Goal: Task Accomplishment & Management: Use online tool/utility

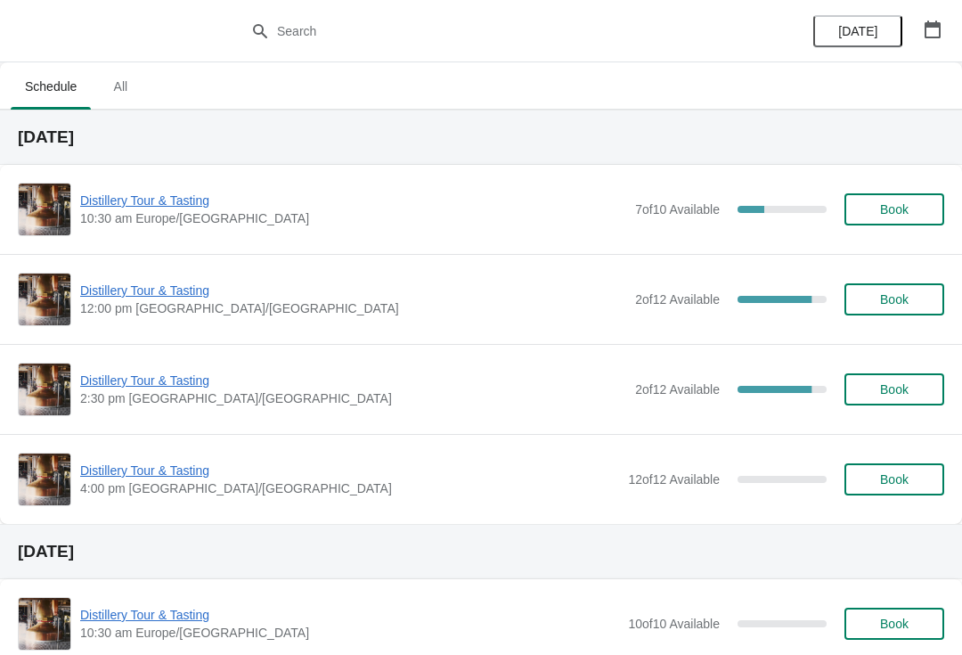
click at [159, 201] on span "Distillery Tour & Tasting" at bounding box center [353, 201] width 546 height 18
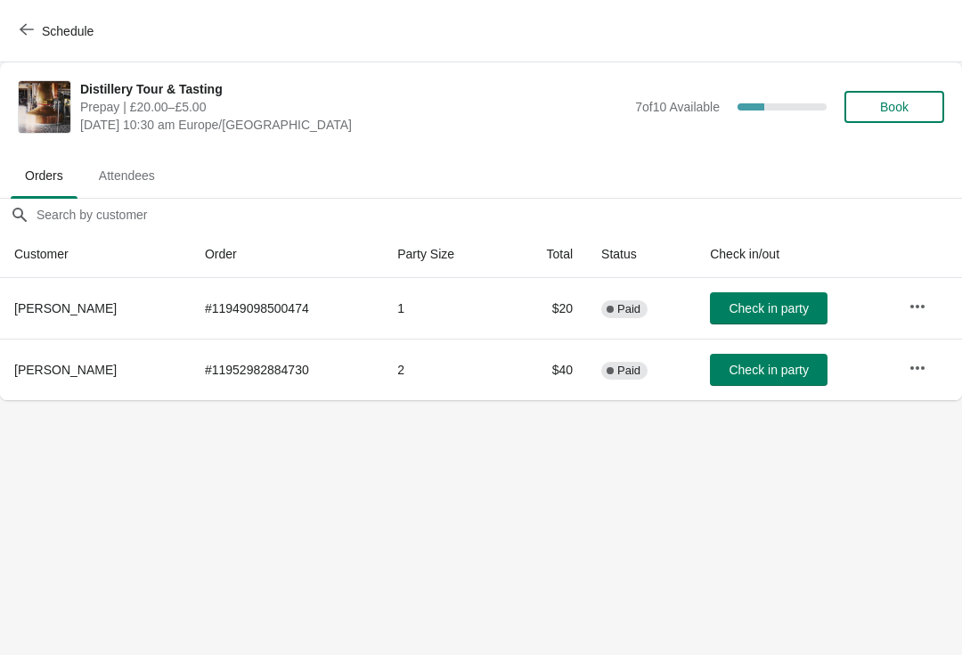
click at [136, 174] on span "Attendees" at bounding box center [127, 175] width 85 height 32
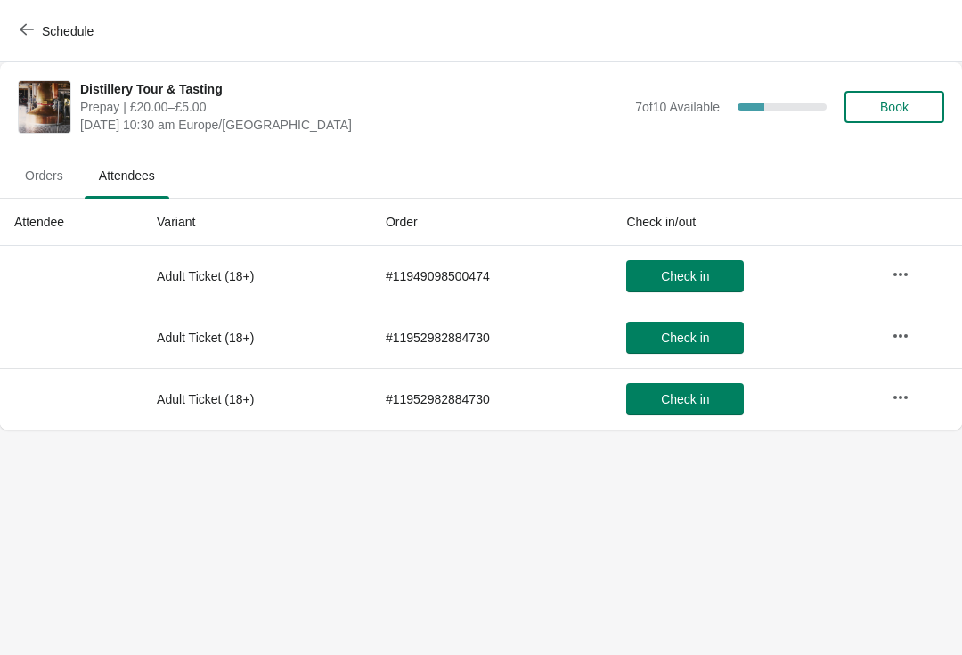
click at [38, 178] on span "Orders" at bounding box center [44, 175] width 67 height 32
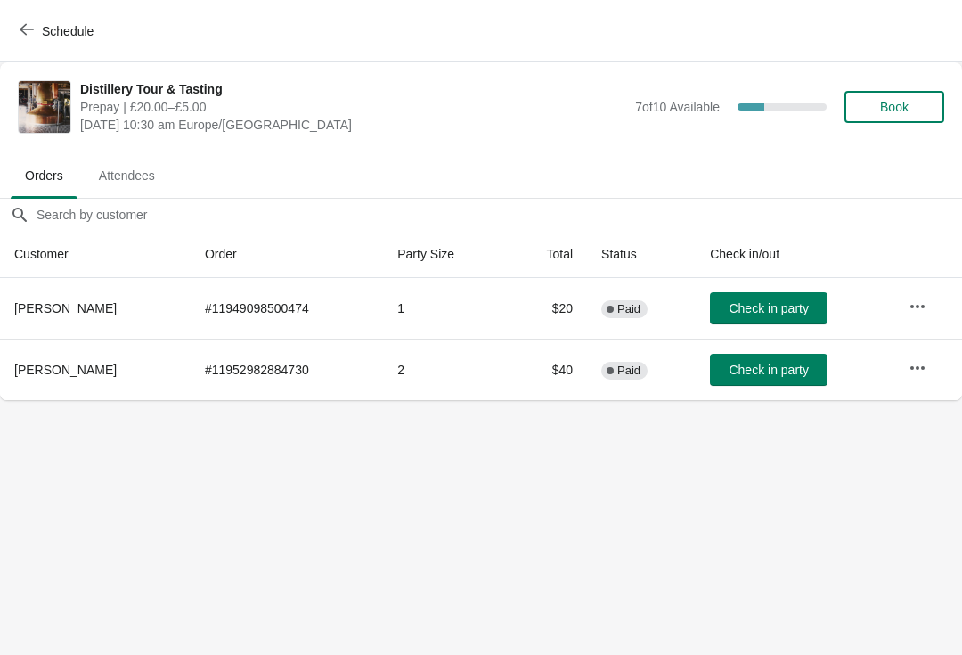
click at [20, 33] on icon "button" at bounding box center [27, 29] width 14 height 14
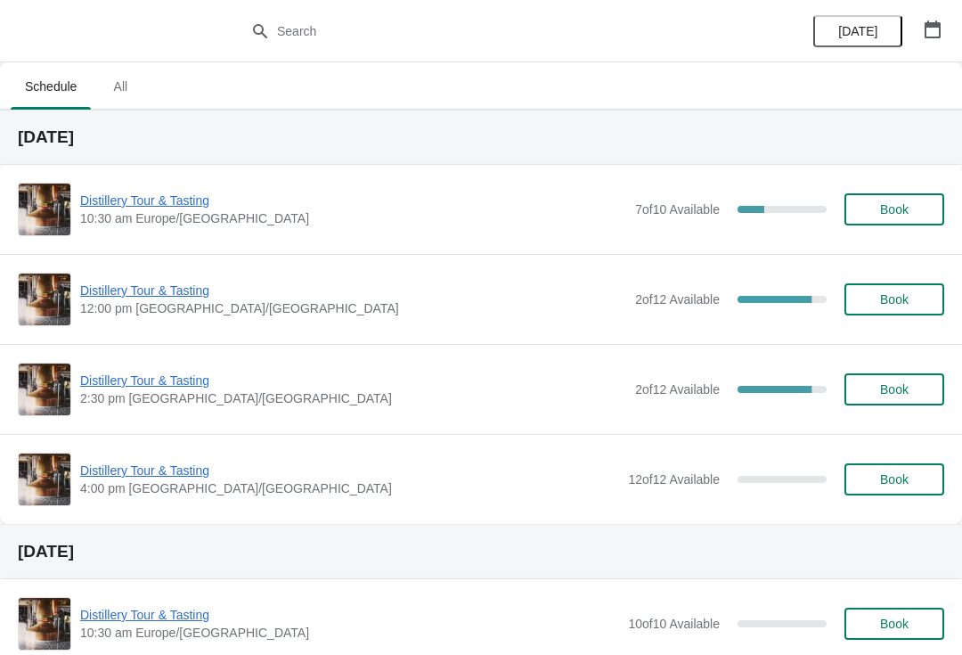
click at [154, 295] on span "Distillery Tour & Tasting" at bounding box center [353, 290] width 546 height 18
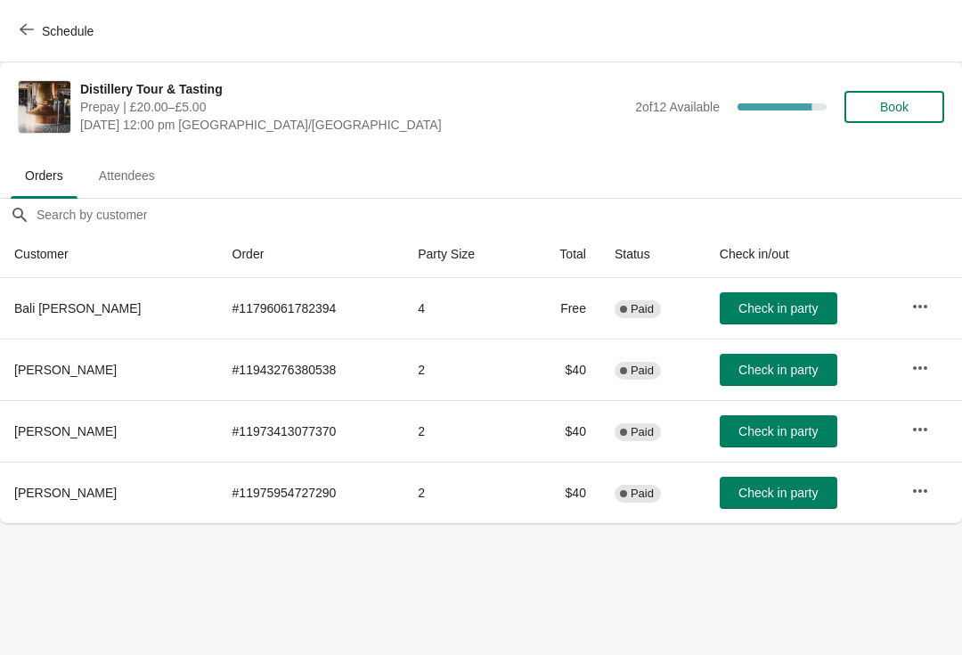
click at [139, 172] on span "Attendees" at bounding box center [127, 175] width 85 height 32
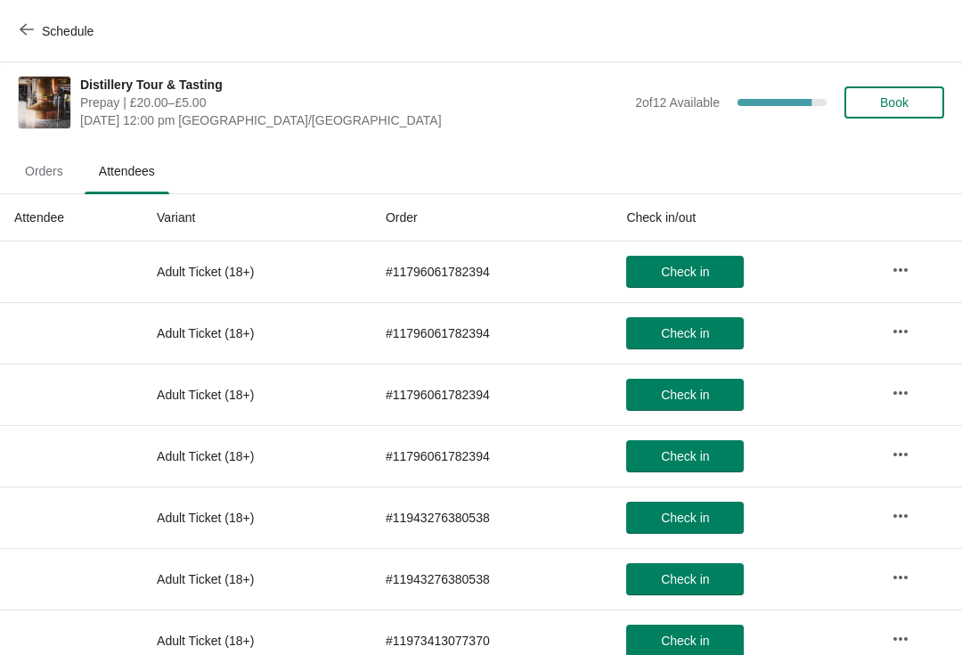
scroll to position [11, 0]
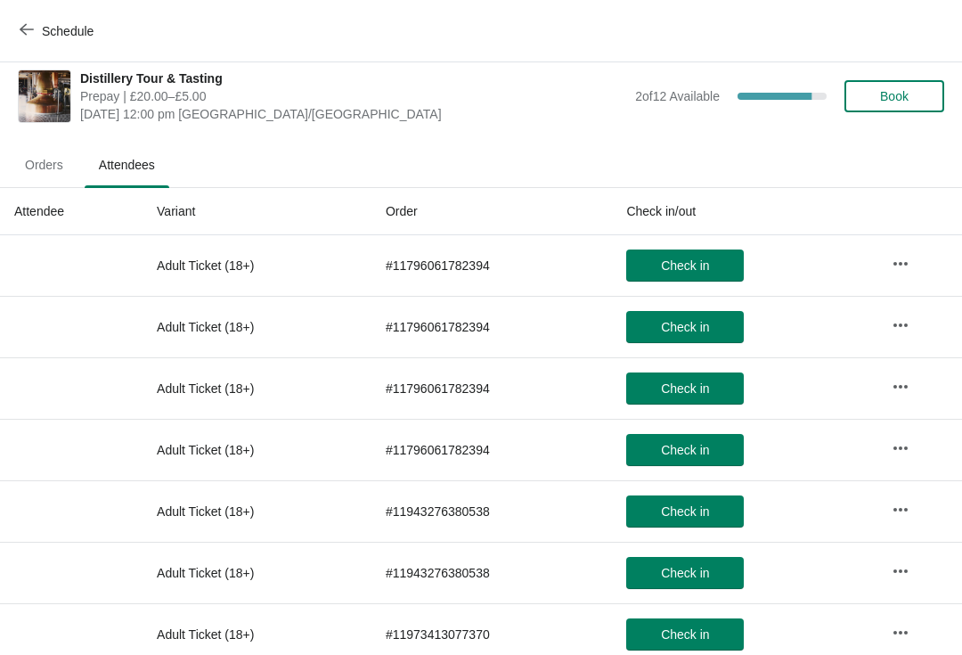
click at [32, 30] on icon "button" at bounding box center [27, 29] width 14 height 14
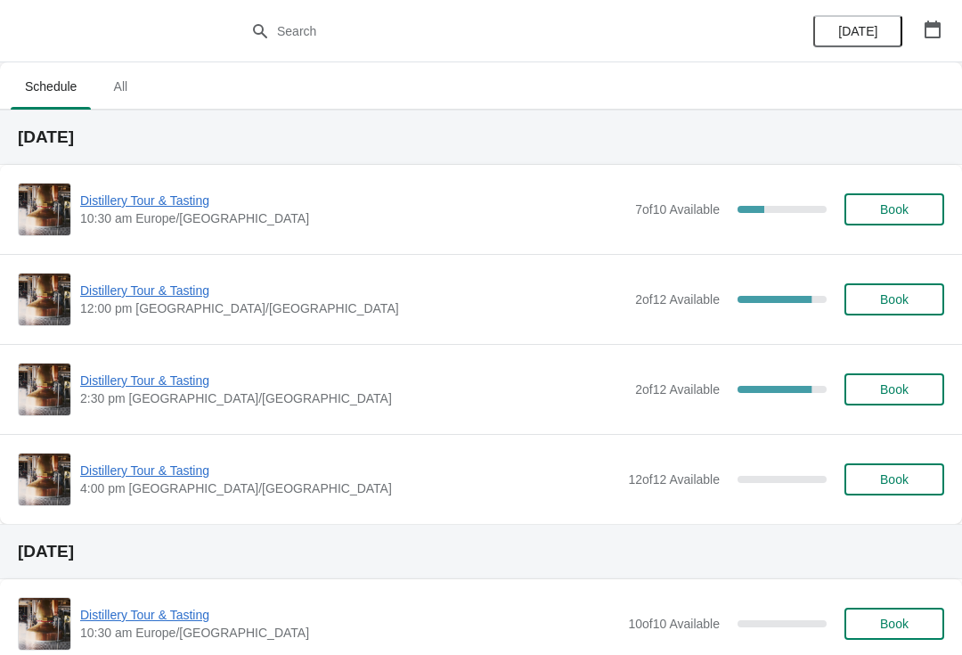
click at [152, 375] on span "Distillery Tour & Tasting" at bounding box center [353, 380] width 546 height 18
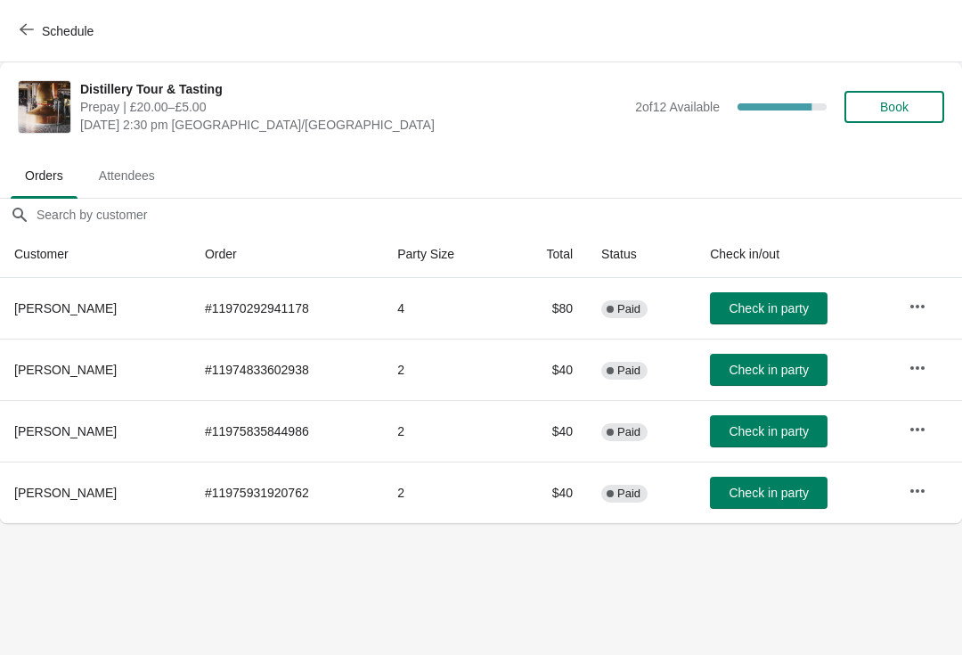
click at [39, 26] on span "Schedule" at bounding box center [58, 30] width 70 height 17
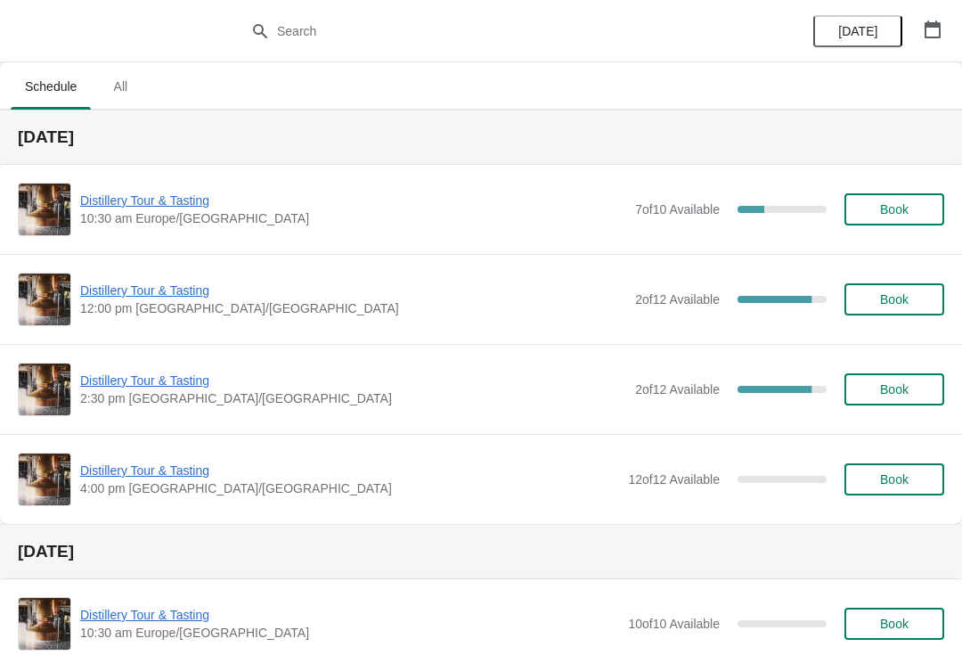
click at [126, 202] on span "Distillery Tour & Tasting" at bounding box center [353, 201] width 546 height 18
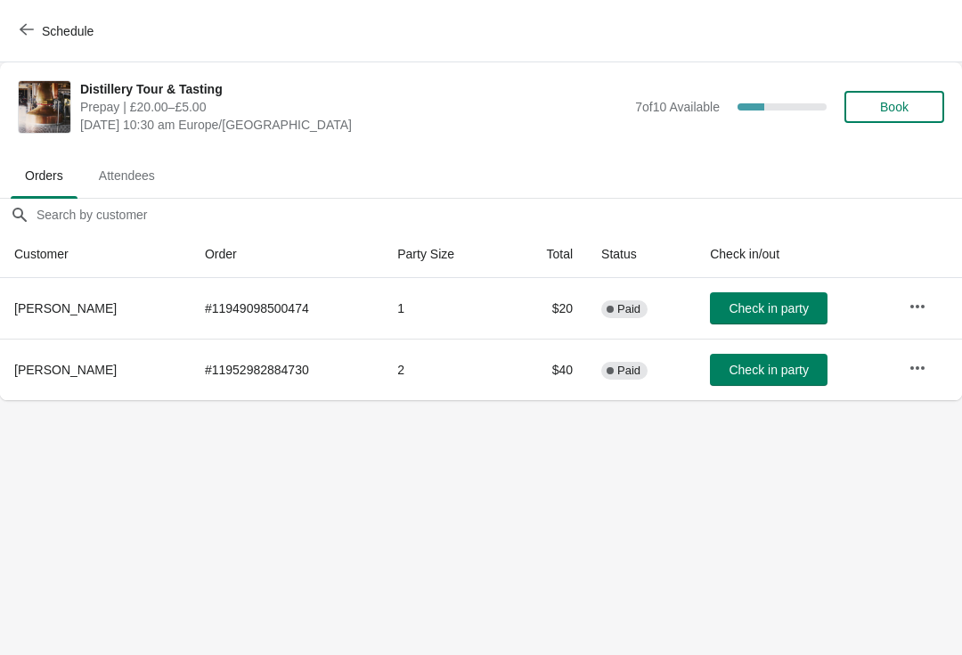
click at [771, 369] on span "Check in party" at bounding box center [768, 370] width 79 height 14
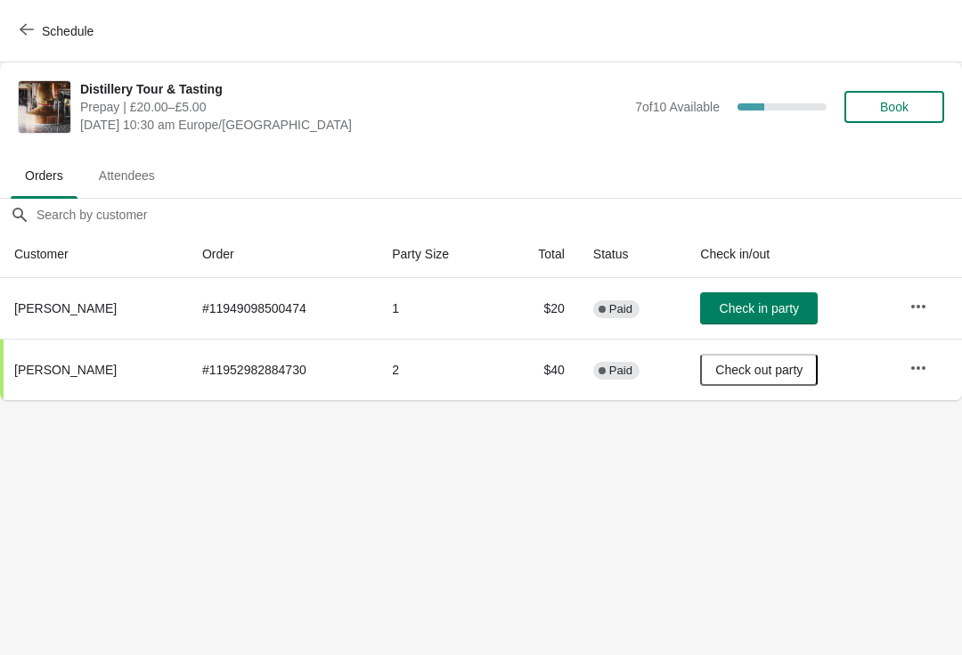
click at [758, 308] on span "Check in party" at bounding box center [759, 308] width 79 height 14
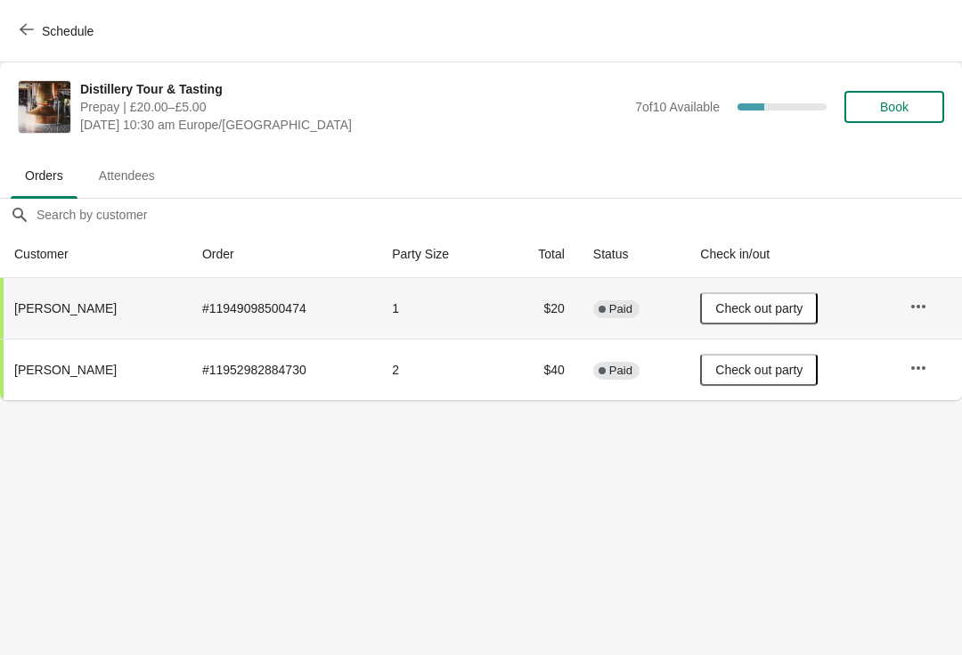
click at [25, 28] on icon "button" at bounding box center [27, 29] width 14 height 14
